Goal: Information Seeking & Learning: Find specific fact

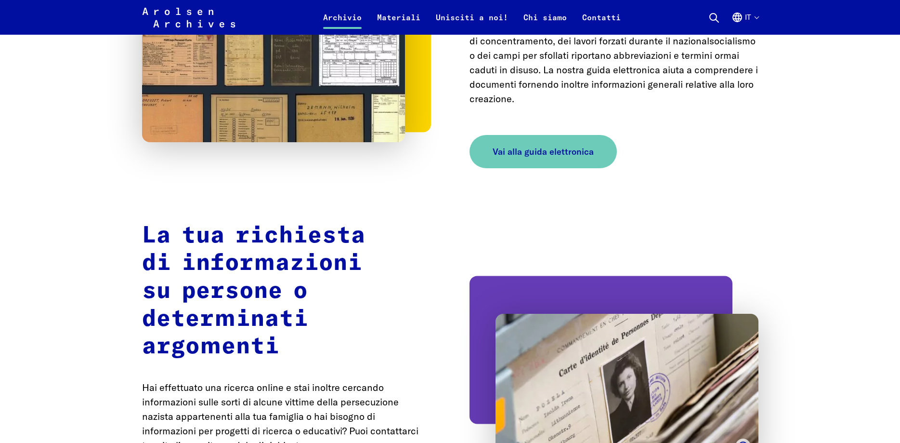
scroll to position [1621, 0]
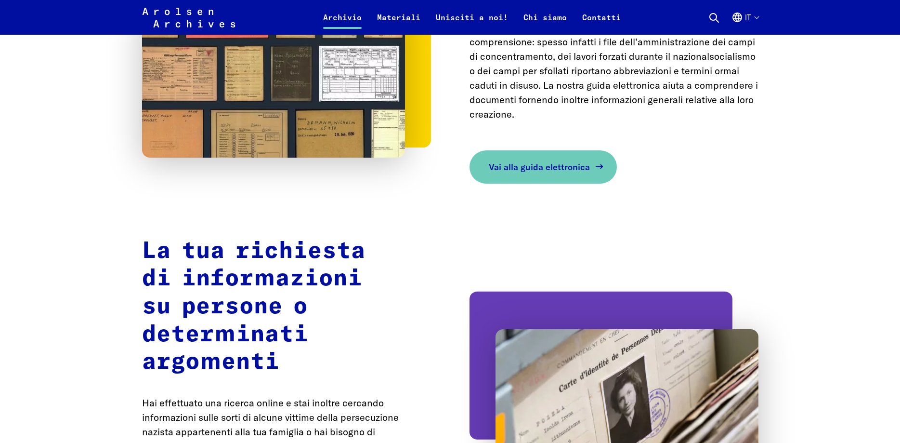
click at [540, 160] on span "Vai alla guida elettronica" at bounding box center [539, 166] width 101 height 13
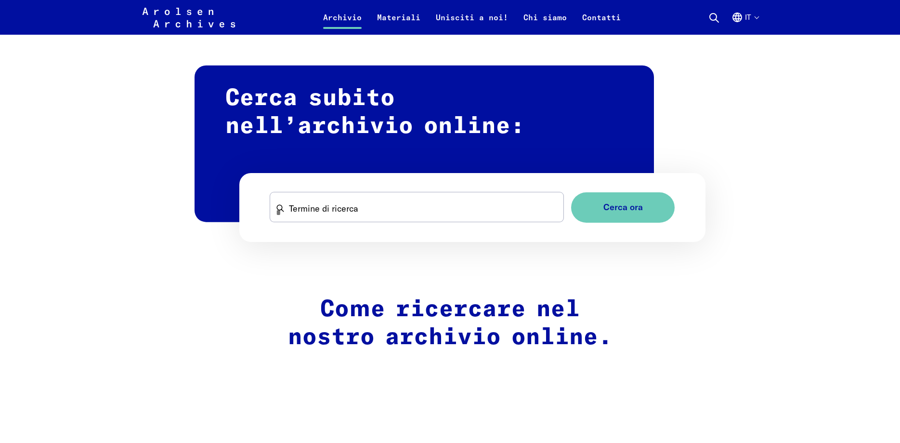
scroll to position [590, 0]
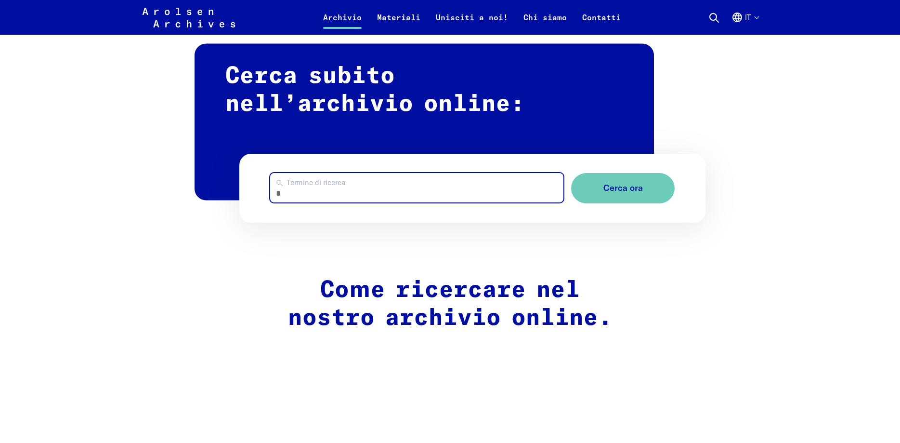
click at [368, 192] on input "Termine di ricerca" at bounding box center [417, 187] width 294 height 29
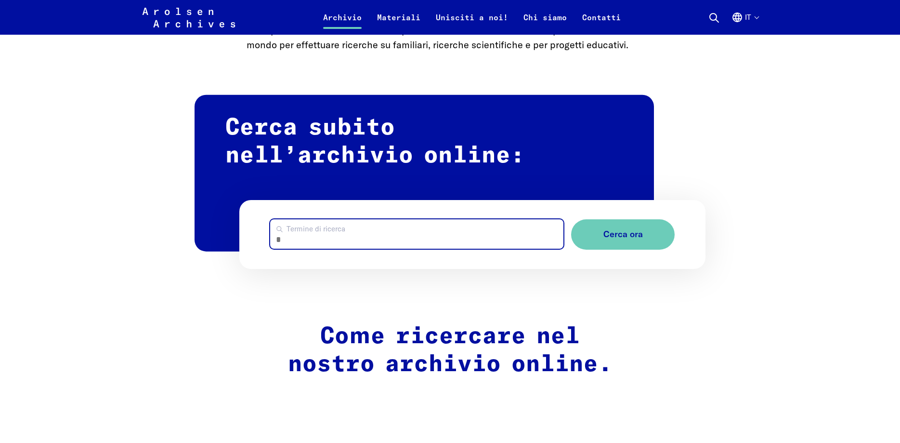
scroll to position [540, 0]
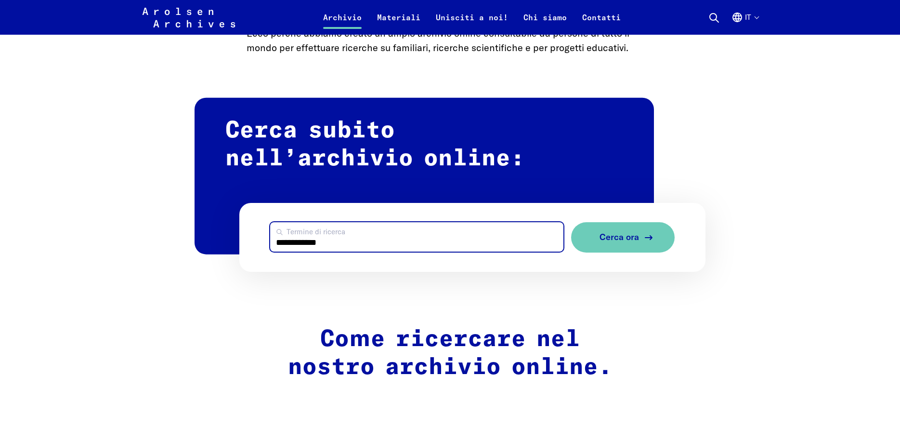
type input "**********"
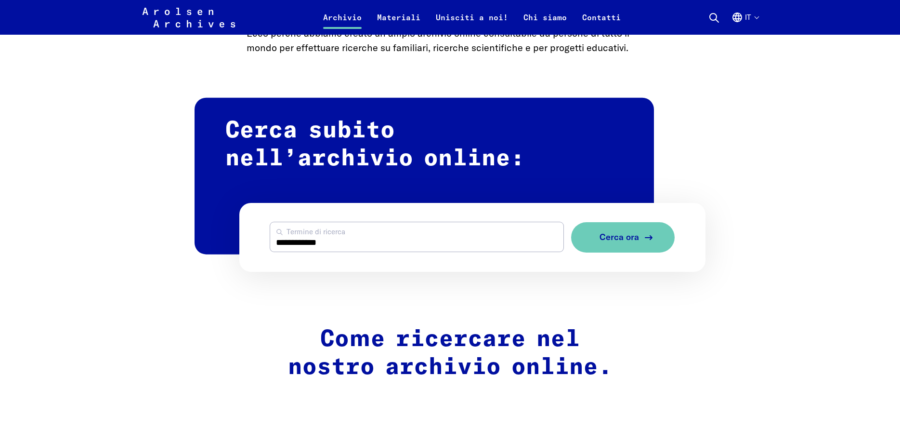
click at [625, 236] on span "Cerca ora" at bounding box center [620, 237] width 40 height 10
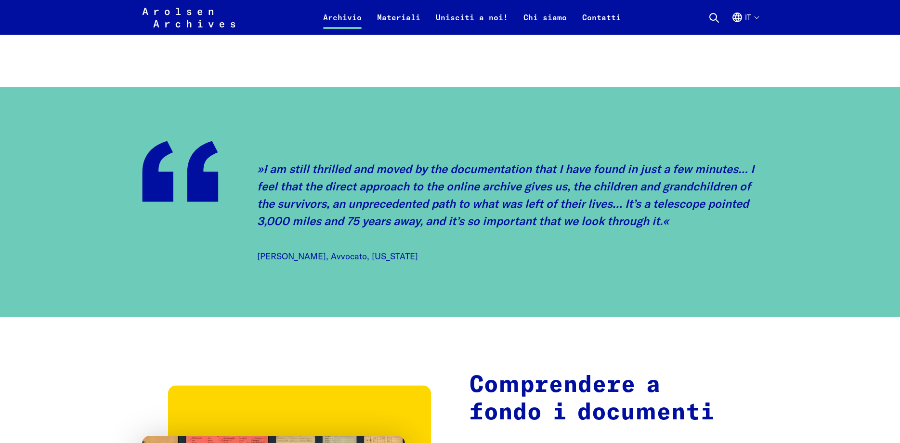
scroll to position [1179, 0]
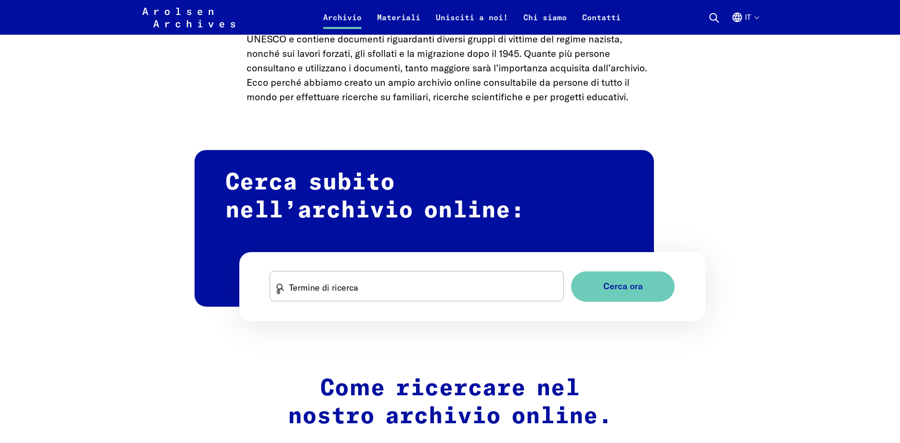
scroll to position [540, 0]
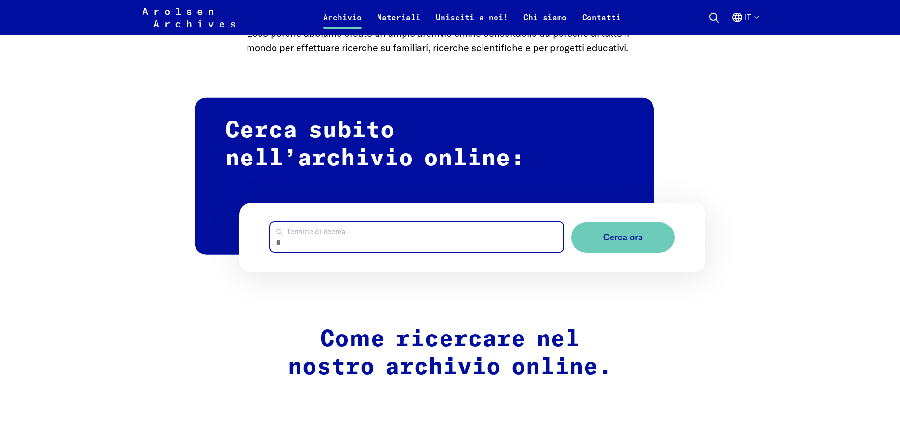
click at [364, 245] on input "Termine di ricerca" at bounding box center [417, 236] width 294 height 29
type input "**********"
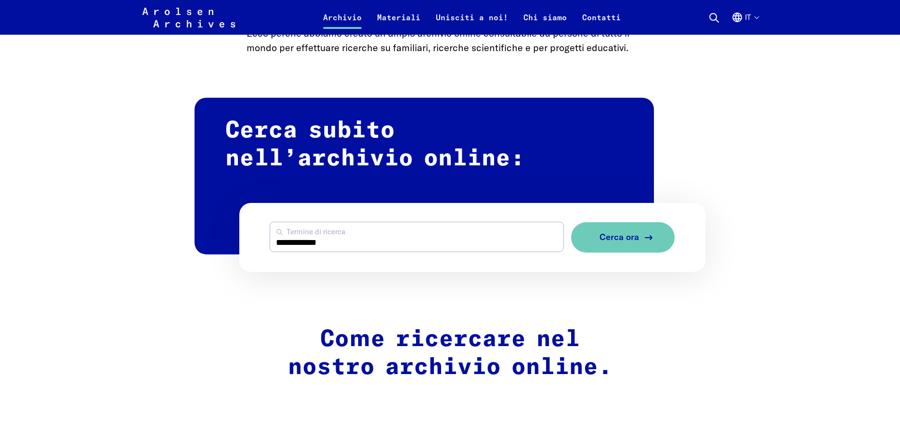
click at [609, 245] on button "Cerca ora" at bounding box center [623, 237] width 104 height 30
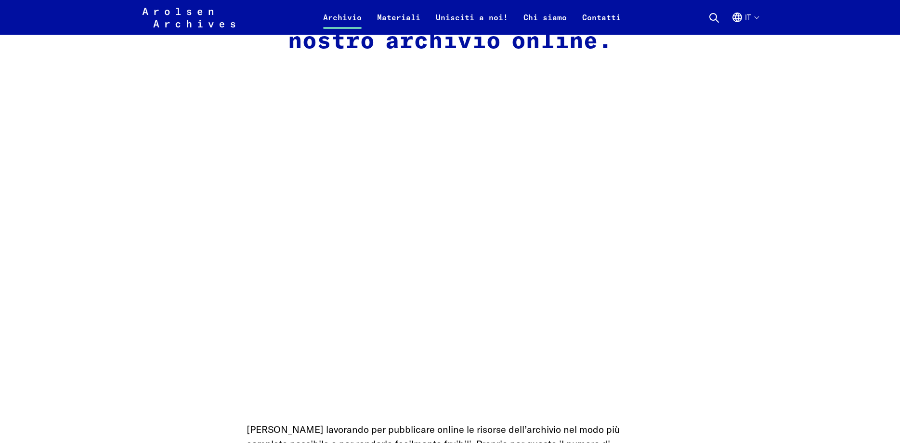
scroll to position [934, 0]
